Goal: Navigation & Orientation: Find specific page/section

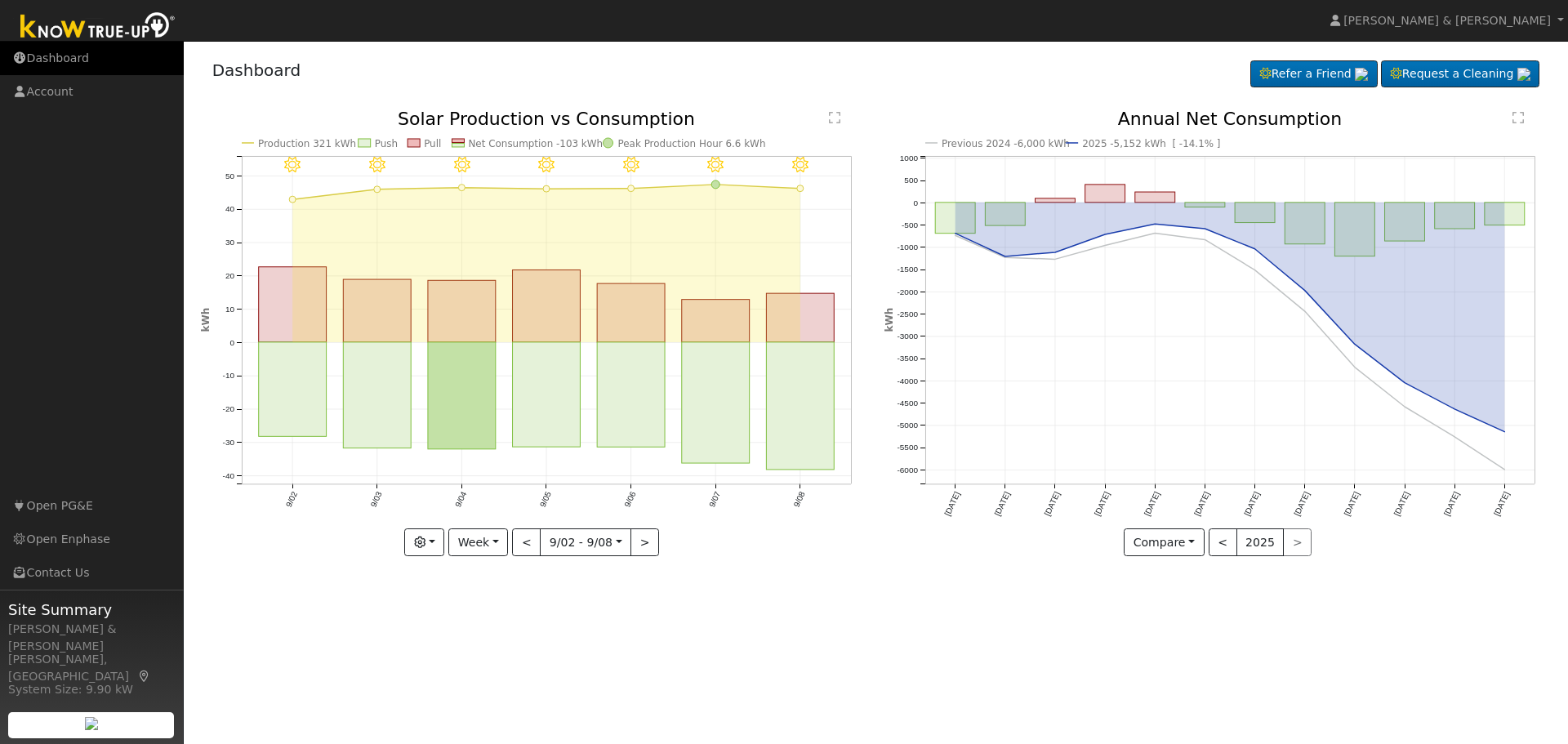
drag, startPoint x: 0, startPoint y: 0, endPoint x: 69, endPoint y: 69, distance: 97.6
click at [69, 69] on link "Dashboard" at bounding box center [92, 58] width 184 height 33
click at [57, 62] on link "Dashboard" at bounding box center [92, 58] width 184 height 33
